Goal: Information Seeking & Learning: Compare options

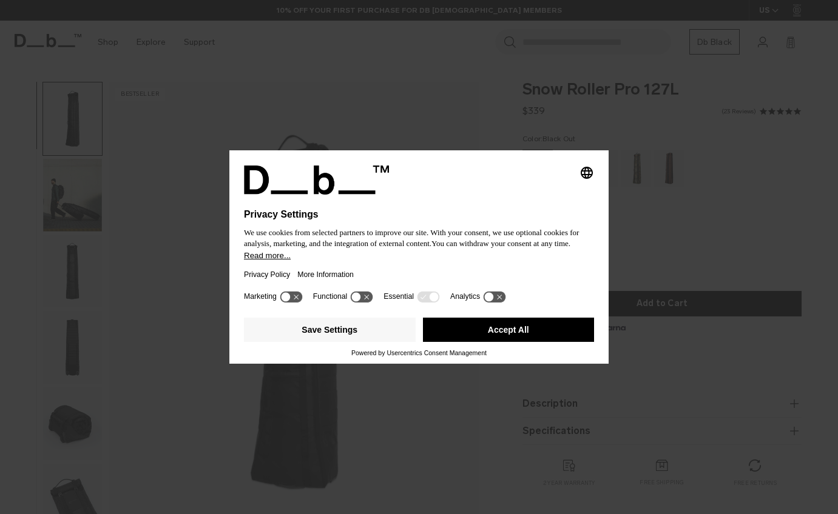
click at [641, 196] on div "Selecting an option will immediately change the language Privacy Settings We us…" at bounding box center [419, 257] width 838 height 514
click at [291, 300] on icon at bounding box center [291, 297] width 22 height 12
click at [366, 299] on icon at bounding box center [362, 297] width 22 height 12
drag, startPoint x: 290, startPoint y: 294, endPoint x: 333, endPoint y: 296, distance: 43.1
click at [291, 294] on icon at bounding box center [291, 297] width 22 height 12
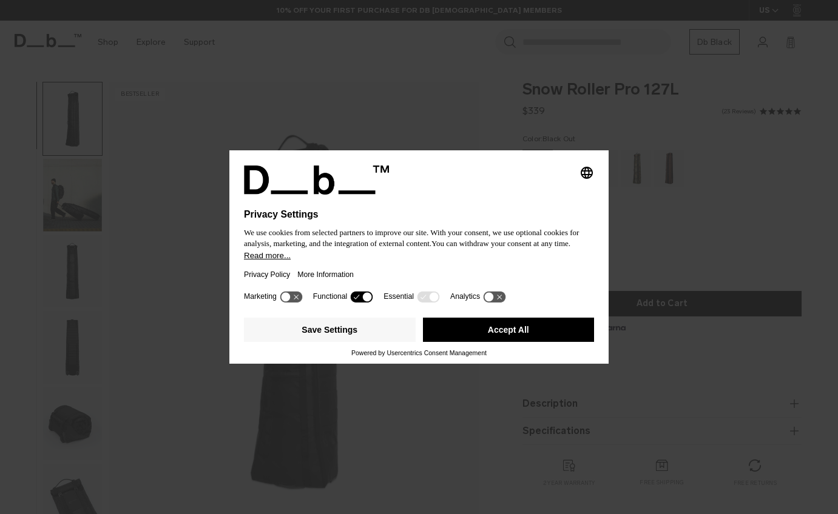
click at [360, 295] on icon at bounding box center [362, 297] width 22 height 12
click at [338, 324] on button "Save Settings" at bounding box center [330, 330] width 172 height 24
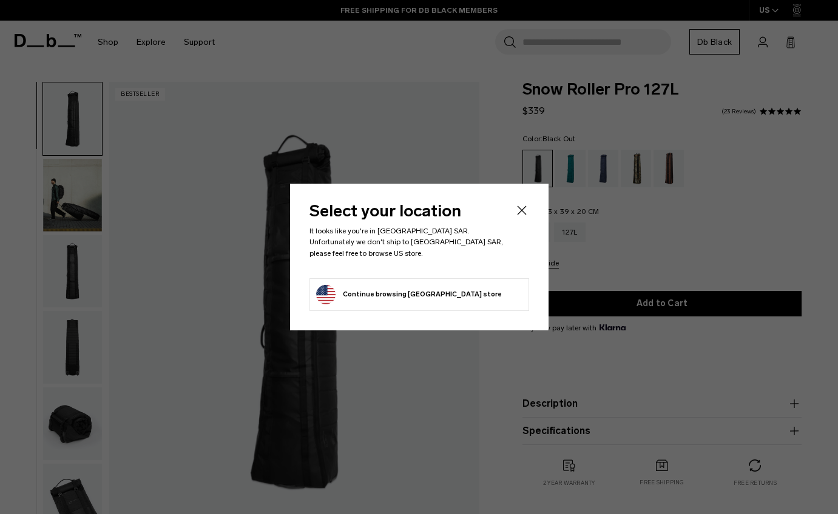
click at [524, 216] on icon "Close" at bounding box center [521, 210] width 15 height 15
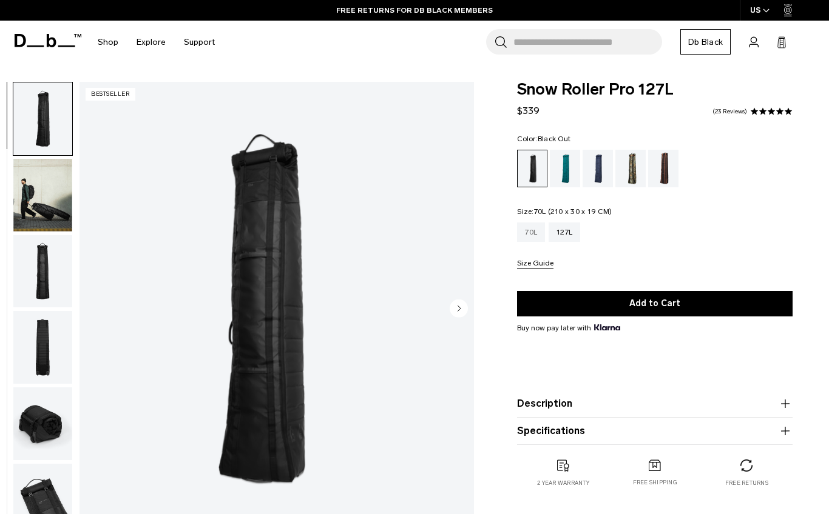
click at [541, 235] on div "70L" at bounding box center [531, 232] width 28 height 19
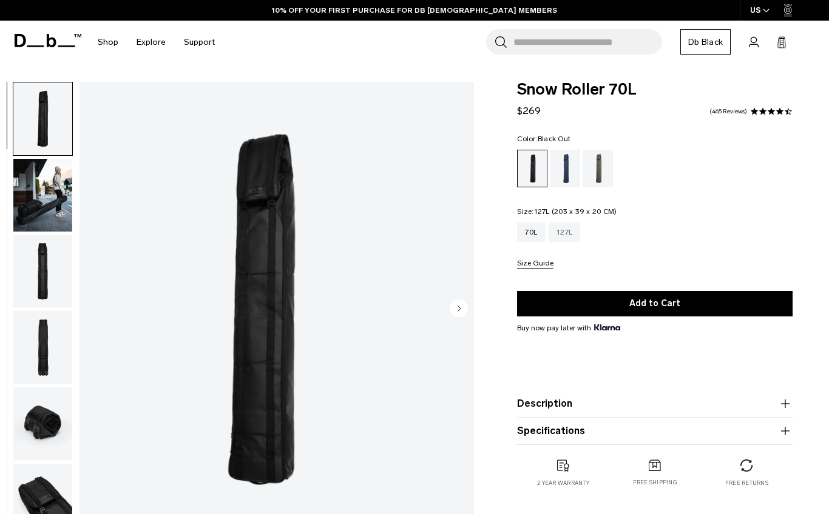
click at [564, 235] on div "127L" at bounding box center [564, 232] width 32 height 19
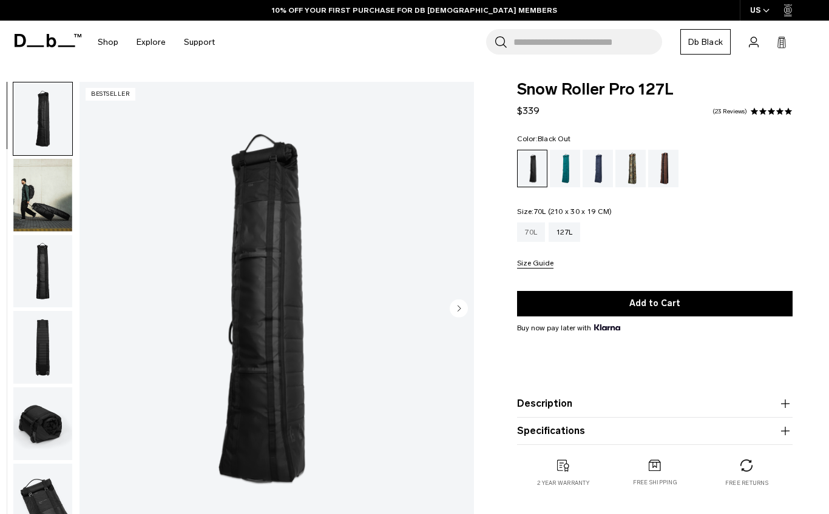
click at [525, 228] on div "70L" at bounding box center [531, 232] width 28 height 19
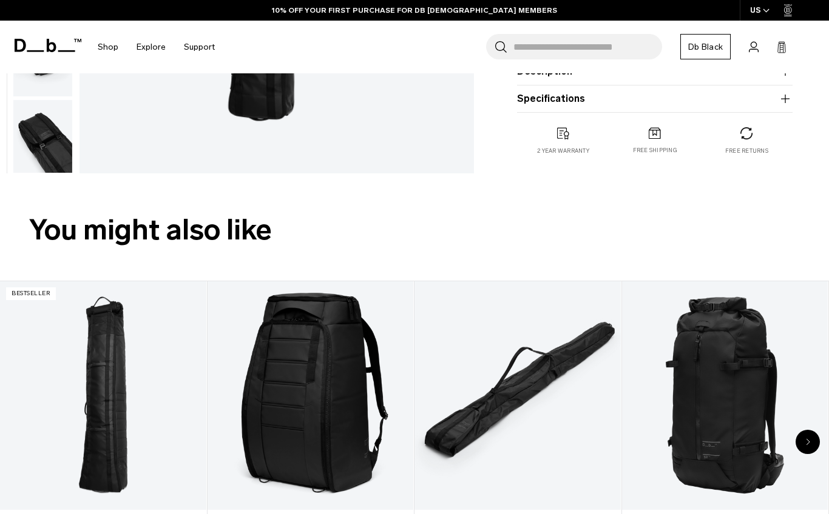
scroll to position [61, 0]
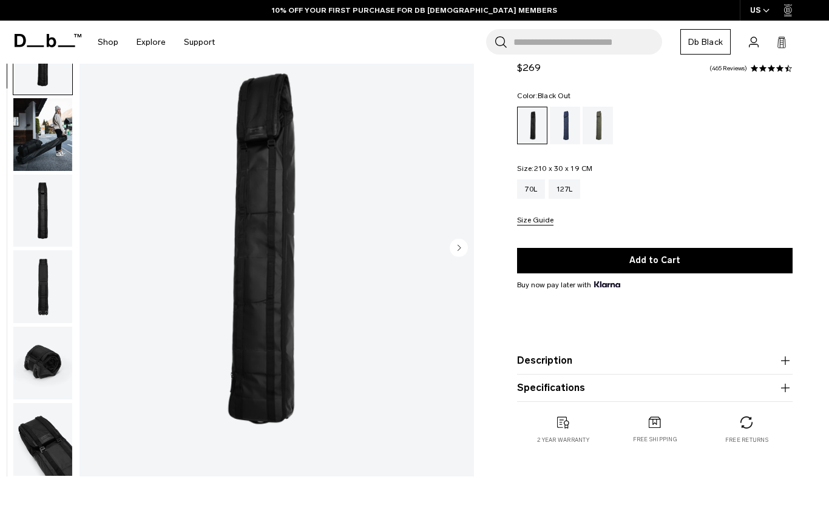
click at [72, 426] on img "button" at bounding box center [42, 439] width 59 height 73
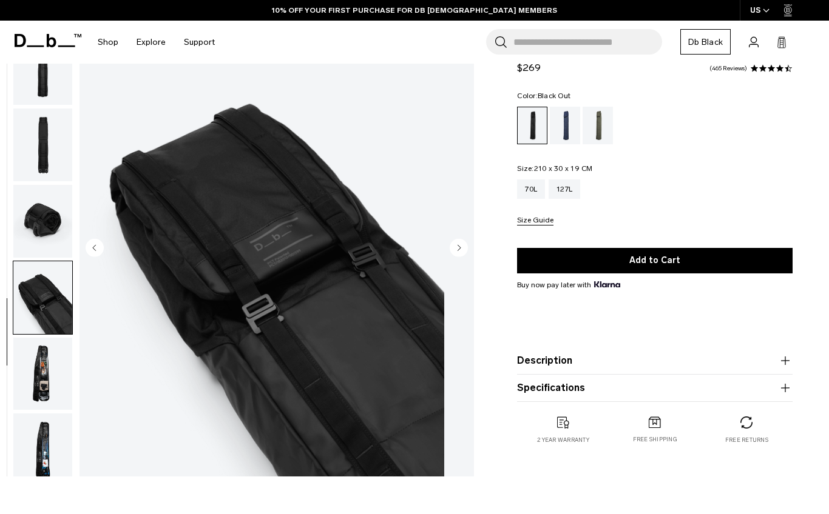
scroll to position [152, 0]
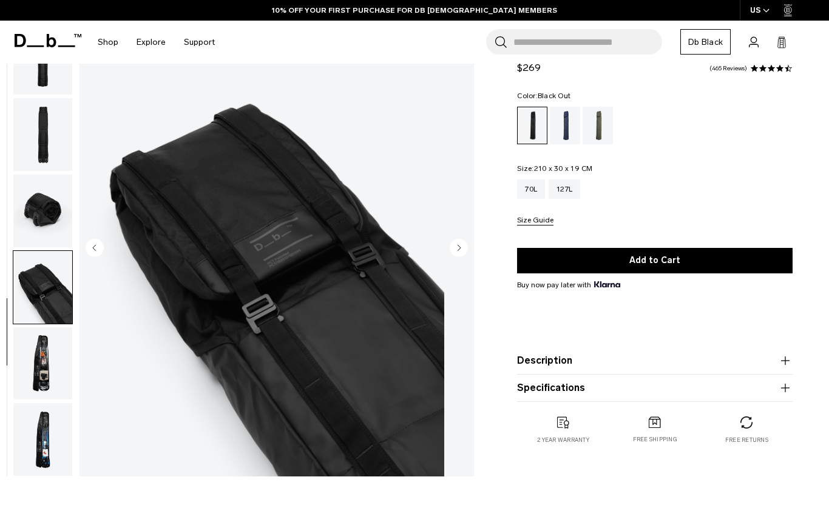
click at [66, 377] on img "button" at bounding box center [42, 364] width 59 height 73
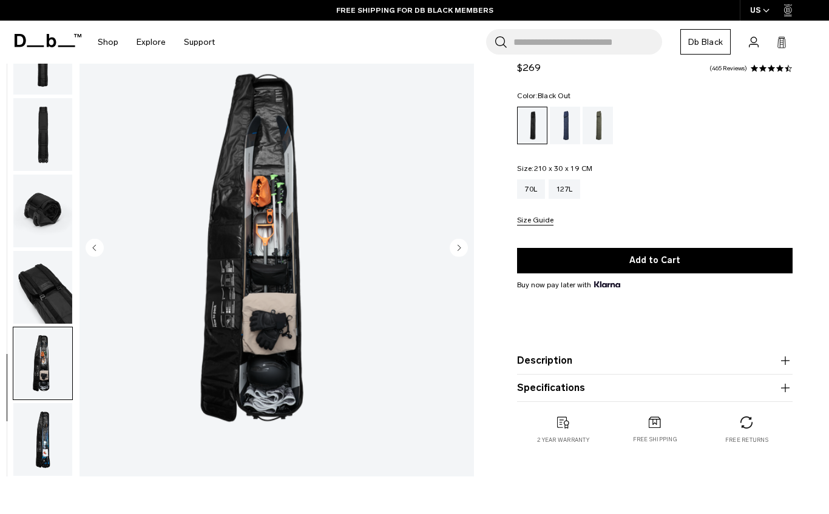
click at [72, 288] on img "button" at bounding box center [42, 287] width 59 height 73
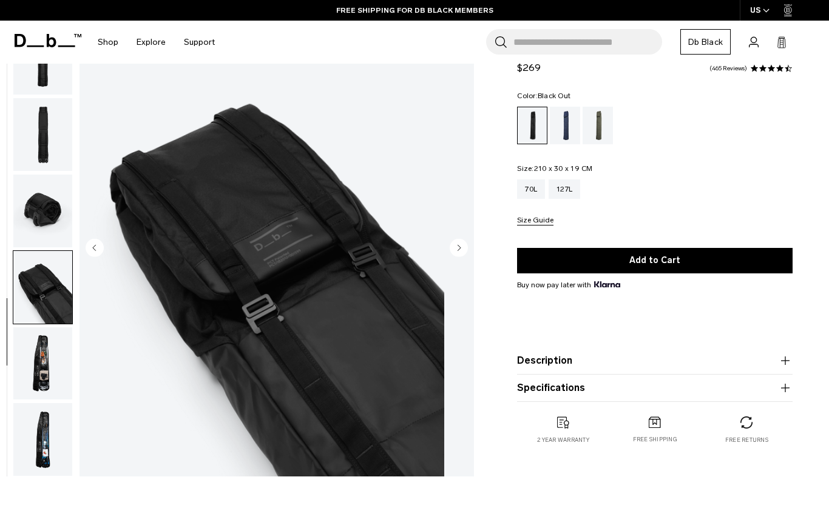
click at [72, 227] on img "button" at bounding box center [42, 211] width 59 height 73
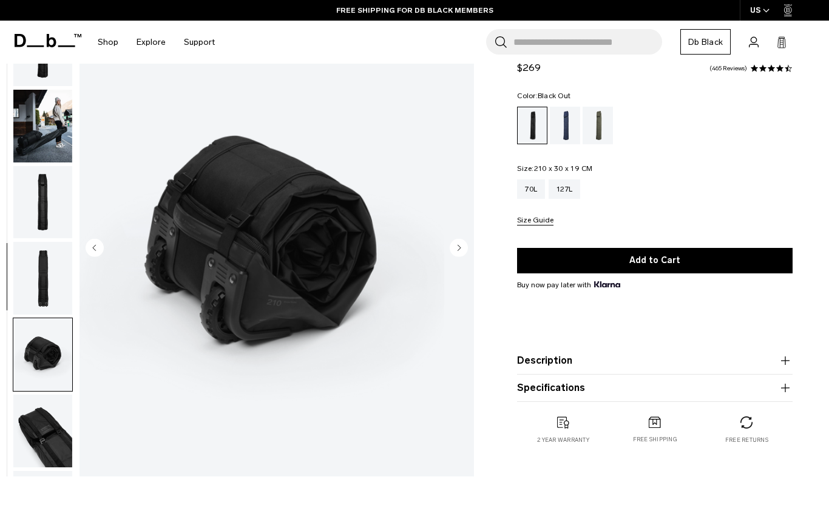
scroll to position [0, 0]
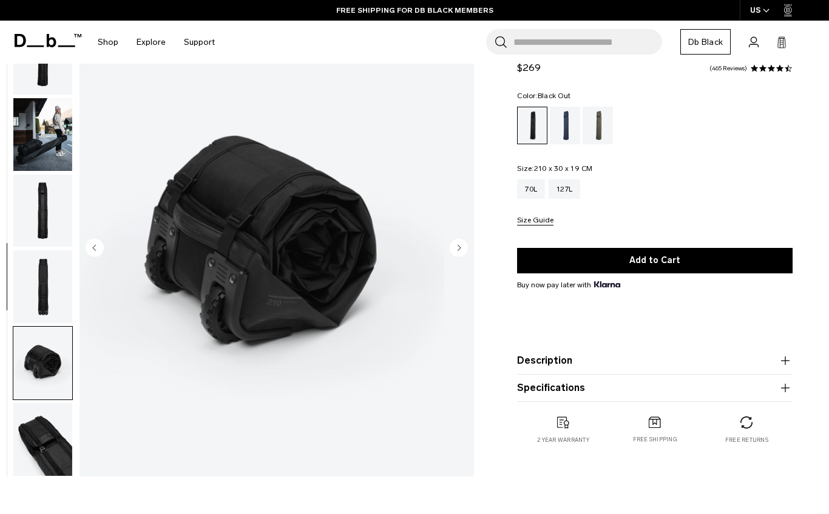
click at [72, 310] on img "button" at bounding box center [42, 287] width 59 height 73
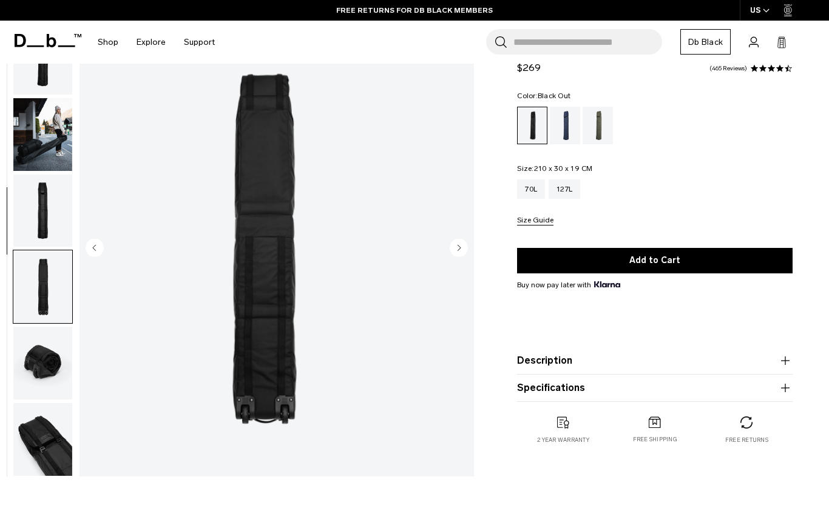
click at [72, 132] on img "button" at bounding box center [42, 134] width 59 height 73
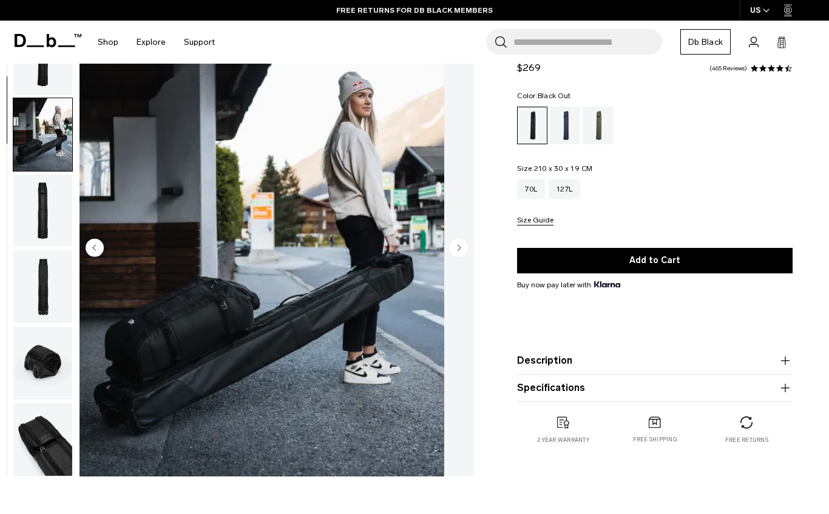
click at [72, 87] on img "button" at bounding box center [42, 58] width 59 height 73
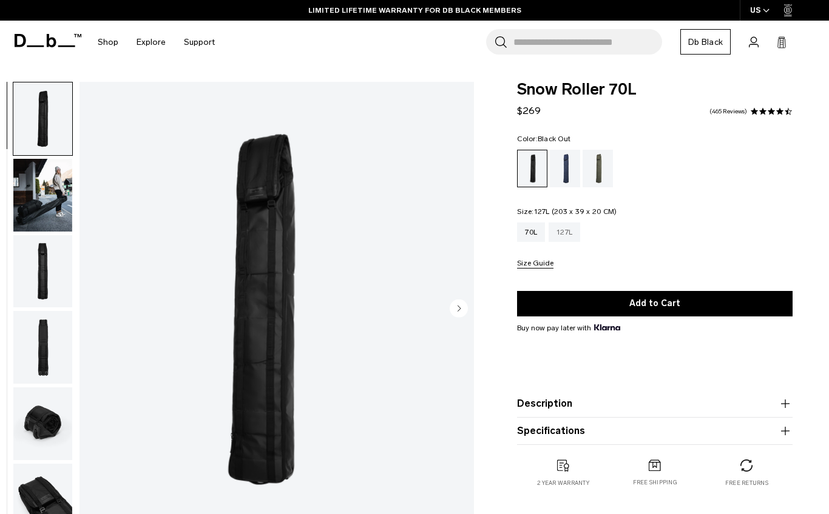
click at [570, 235] on div "127L" at bounding box center [564, 232] width 32 height 19
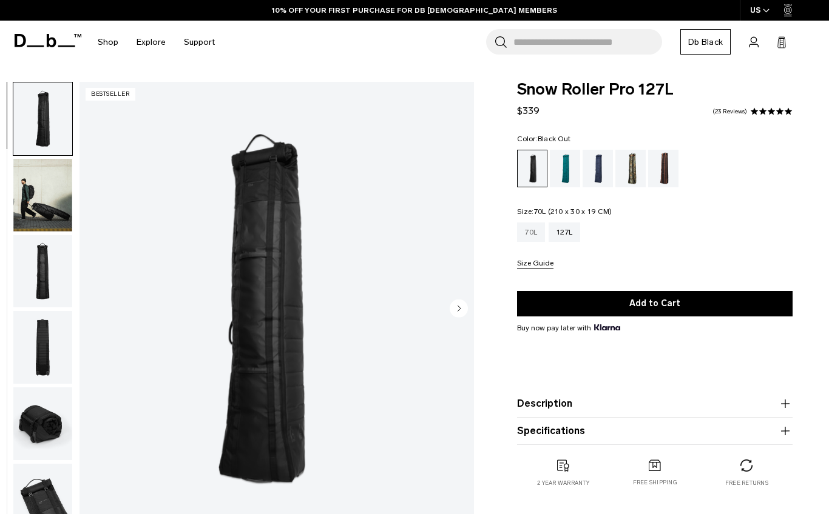
click at [537, 234] on div "70L" at bounding box center [531, 232] width 28 height 19
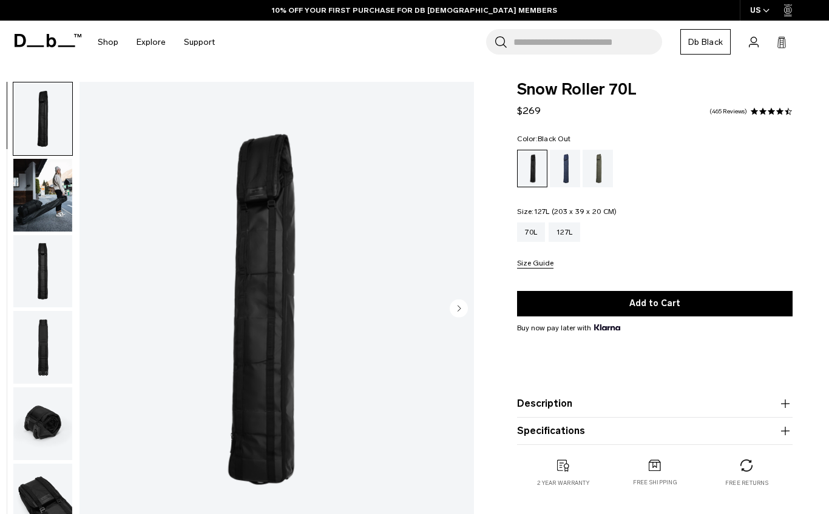
click at [571, 232] on div "127L" at bounding box center [564, 232] width 32 height 19
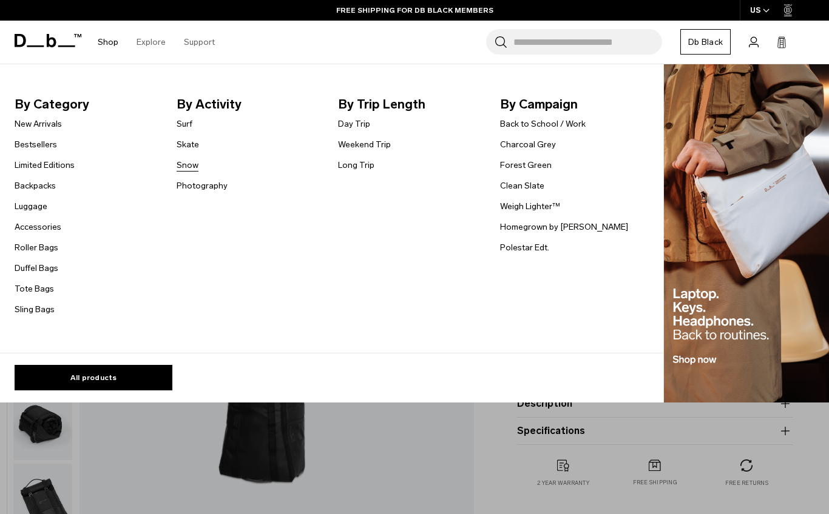
click at [185, 161] on link "Snow" at bounding box center [188, 165] width 22 height 13
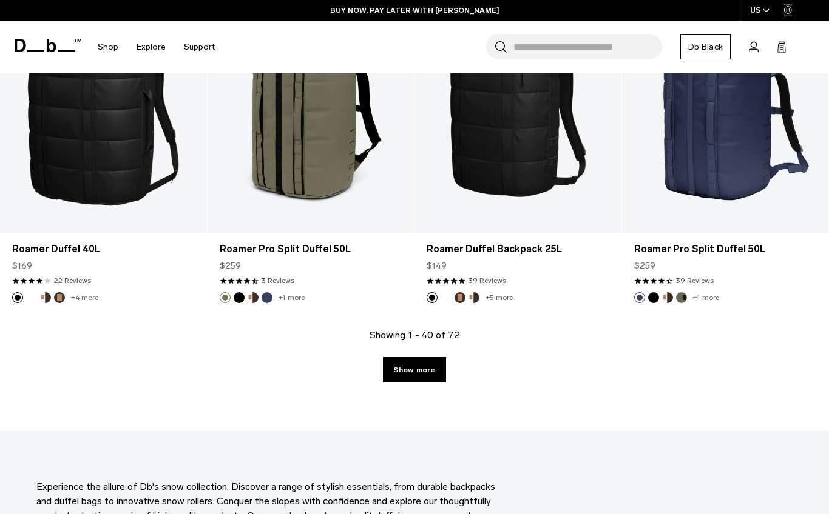
scroll to position [3397, 0]
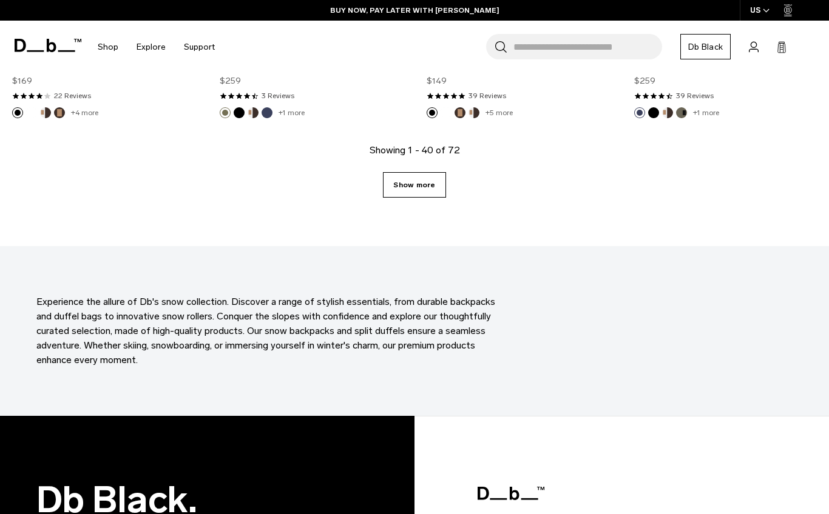
click at [405, 184] on link "Show more" at bounding box center [414, 184] width 62 height 25
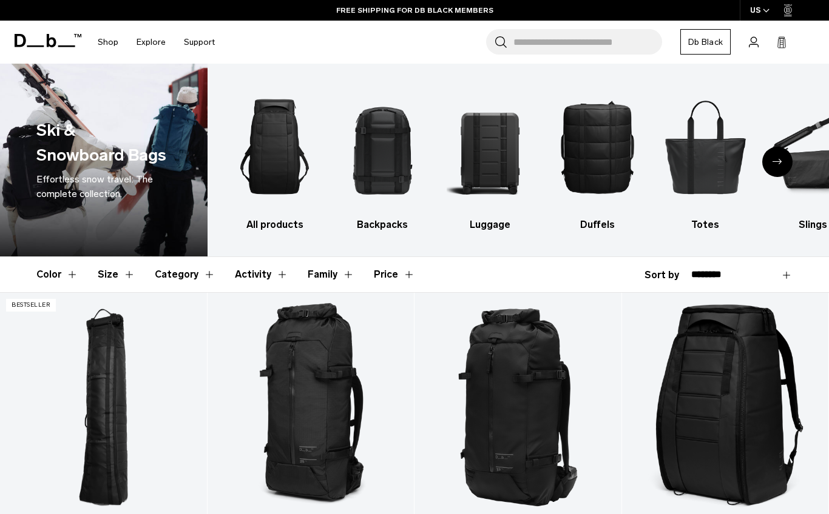
drag, startPoint x: 599, startPoint y: 436, endPoint x: 616, endPoint y: -108, distance: 544.3
